Goal: Find specific page/section: Find specific page/section

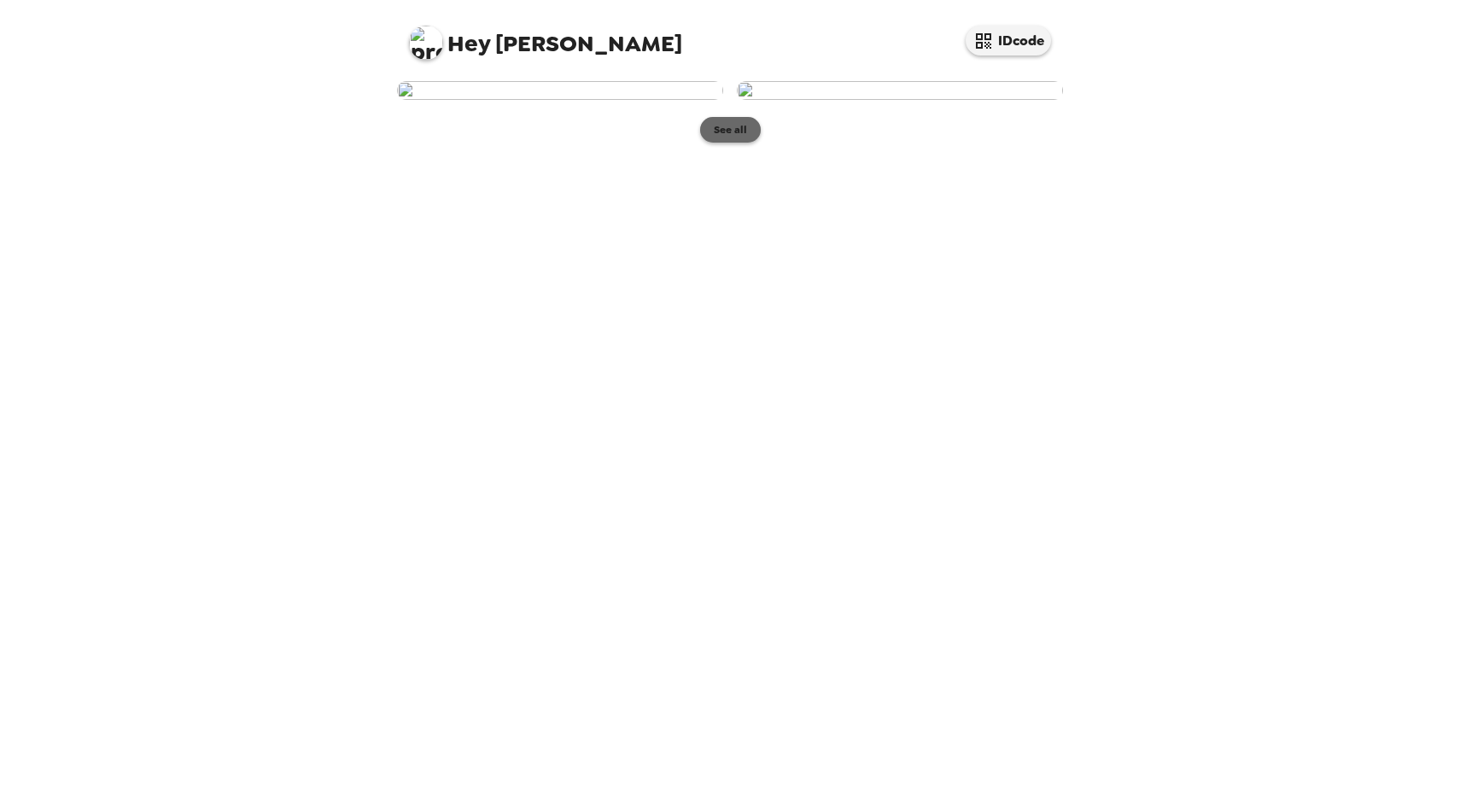
click at [748, 143] on button "See all" at bounding box center [730, 129] width 61 height 26
click at [862, 100] on img at bounding box center [900, 90] width 327 height 19
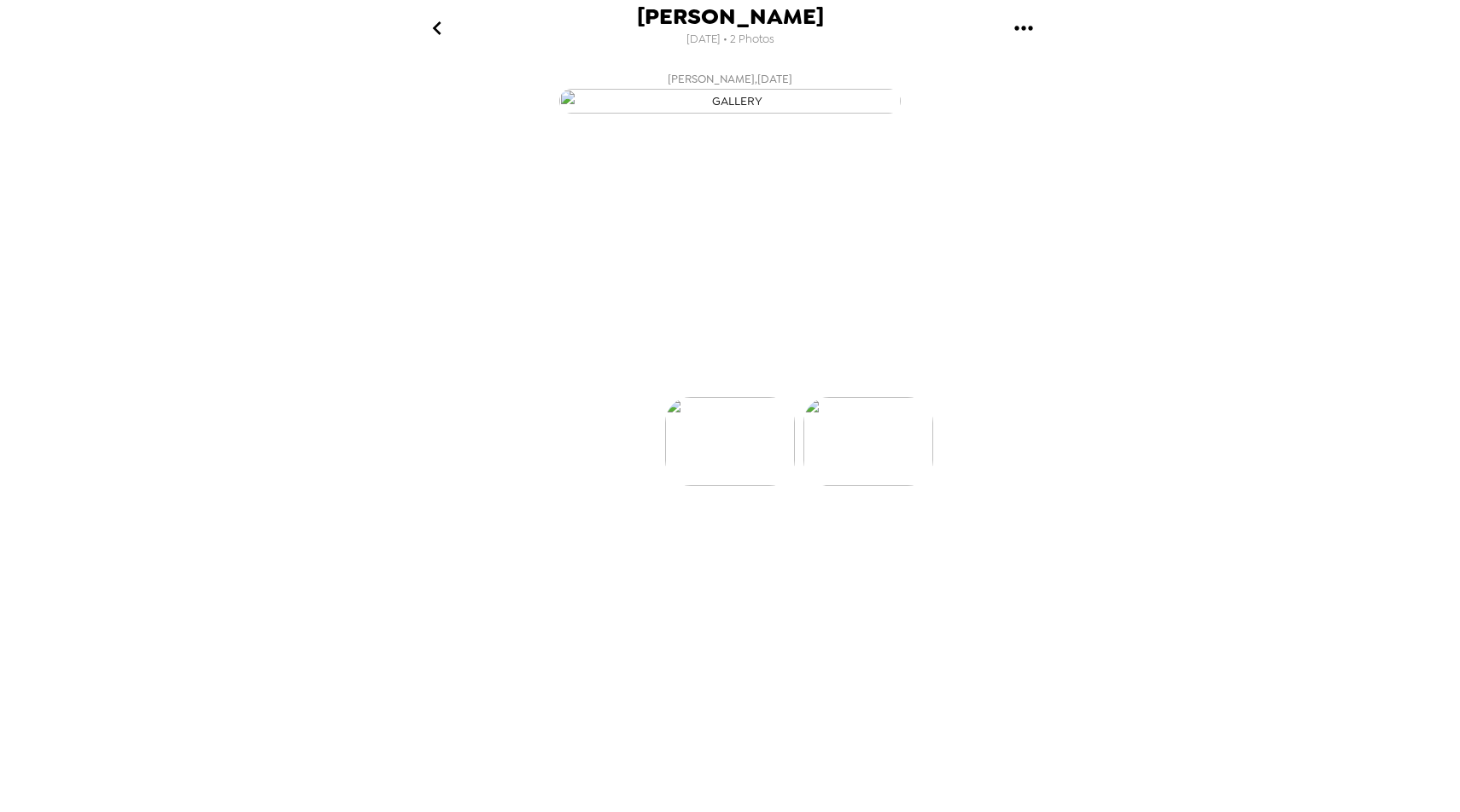
scroll to position [0, 136]
click at [681, 376] on p "Backdrops" at bounding box center [710, 366] width 78 height 21
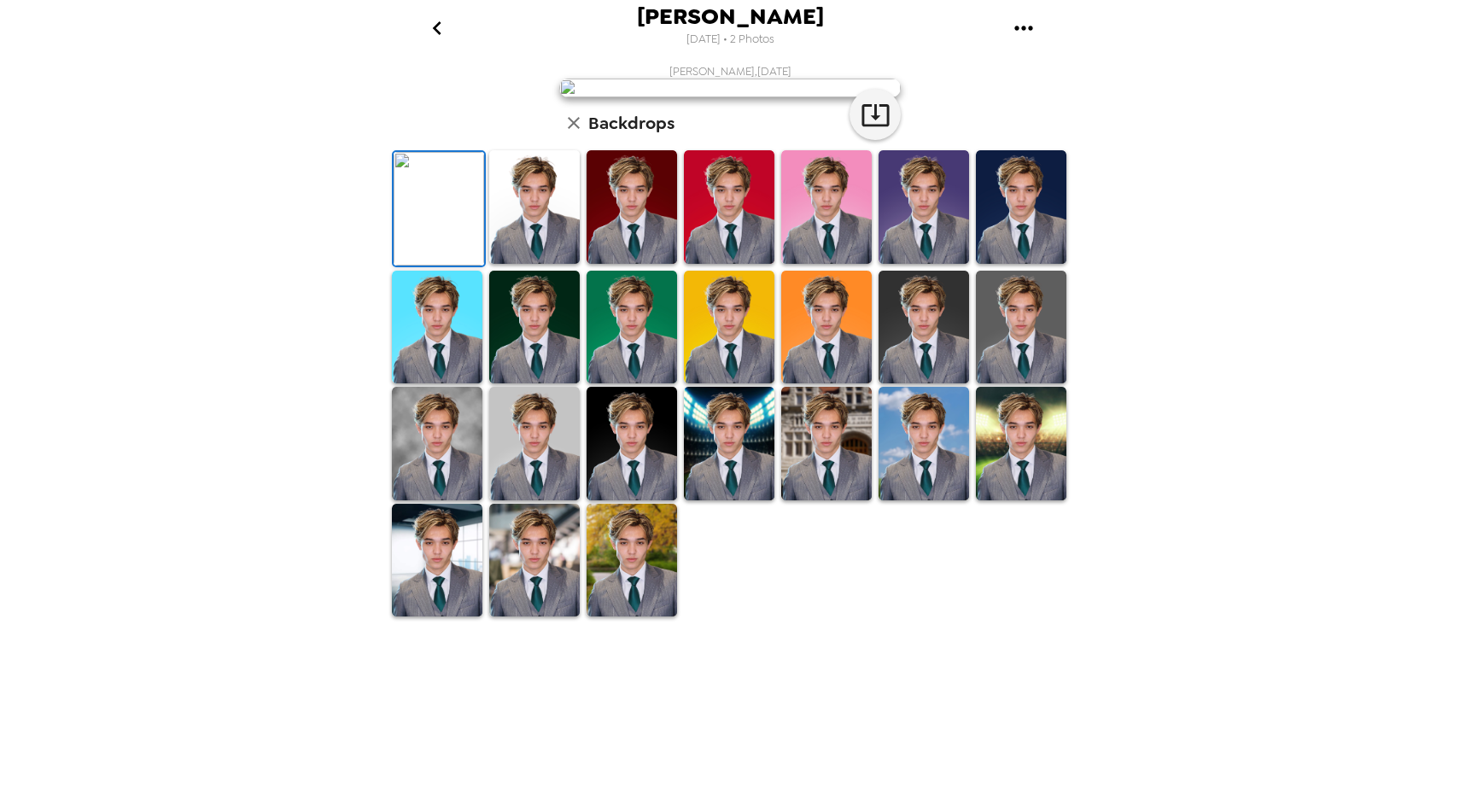
scroll to position [0, 0]
